Goal: Transaction & Acquisition: Purchase product/service

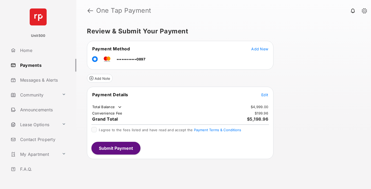
click at [265, 95] on span "Edit" at bounding box center [264, 94] width 7 height 5
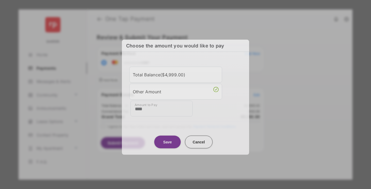
type input "****"
click at [167, 142] on button "Save" at bounding box center [167, 141] width 26 height 13
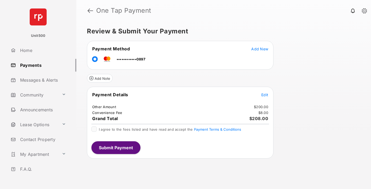
click at [265, 95] on span "Edit" at bounding box center [264, 94] width 7 height 5
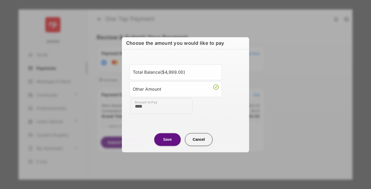
click at [167, 139] on button "Save" at bounding box center [167, 139] width 26 height 13
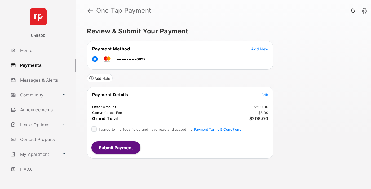
click at [116, 147] on button "Submit Payment" at bounding box center [115, 147] width 49 height 13
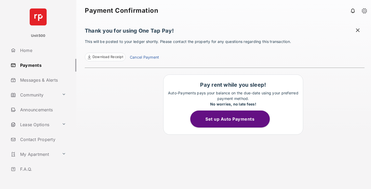
click at [105, 57] on span "Download Receipt" at bounding box center [107, 56] width 31 height 5
click at [358, 31] on span at bounding box center [357, 31] width 5 height 7
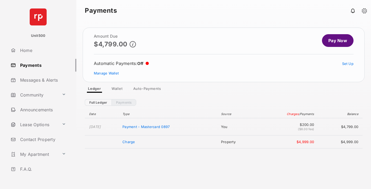
click at [106, 73] on link "Manage Wallet" at bounding box center [106, 73] width 25 height 4
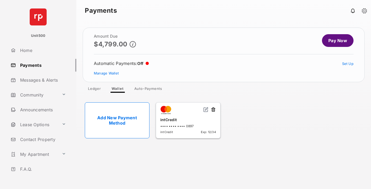
click at [213, 110] on button at bounding box center [213, 110] width 5 height 6
